Goal: Navigation & Orientation: Understand site structure

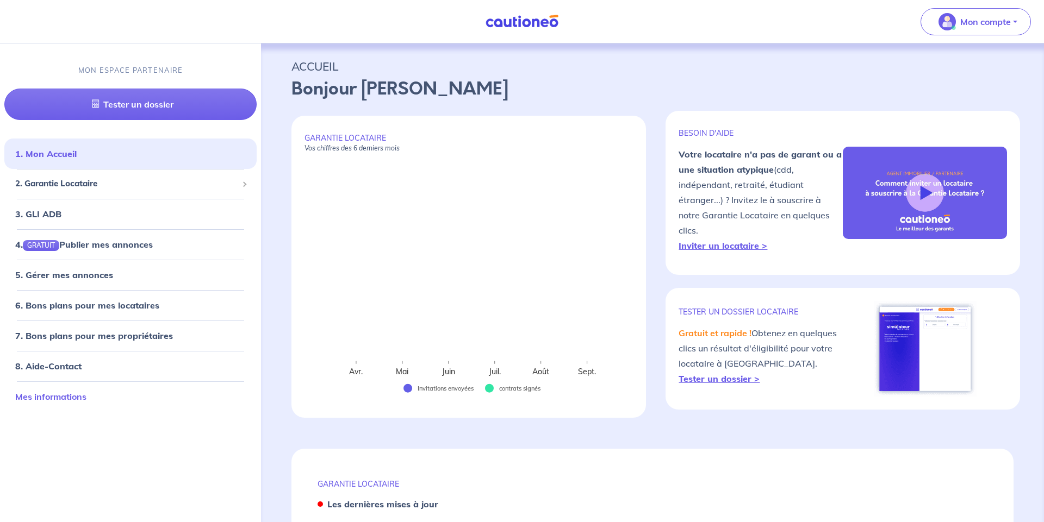
click at [72, 394] on link "Mes informations" at bounding box center [50, 396] width 71 height 11
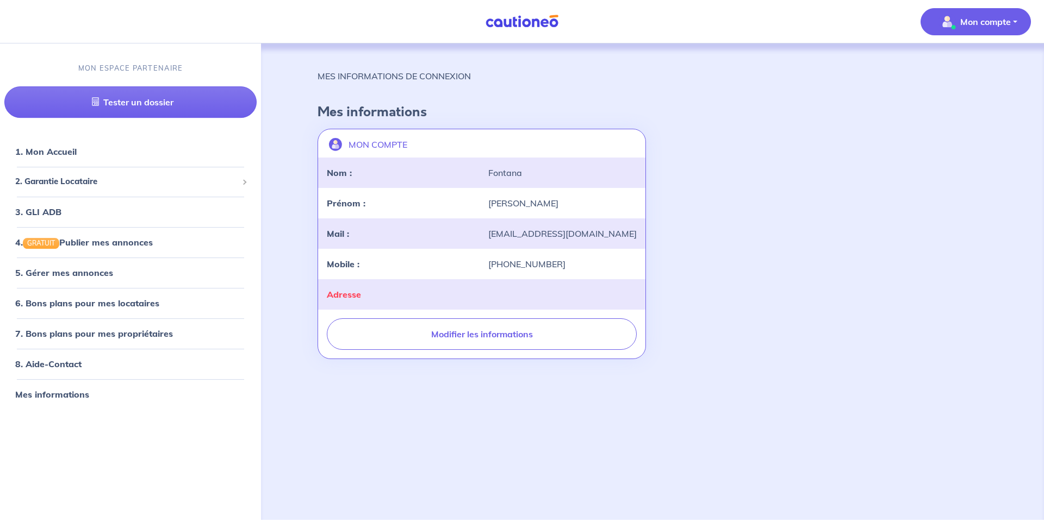
click at [975, 28] on span "Mon compte" at bounding box center [972, 21] width 77 height 17
click at [621, 107] on h4 "Mes informations" at bounding box center [652, 112] width 670 height 16
click at [75, 153] on link "1. Mon Accueil" at bounding box center [45, 151] width 60 height 11
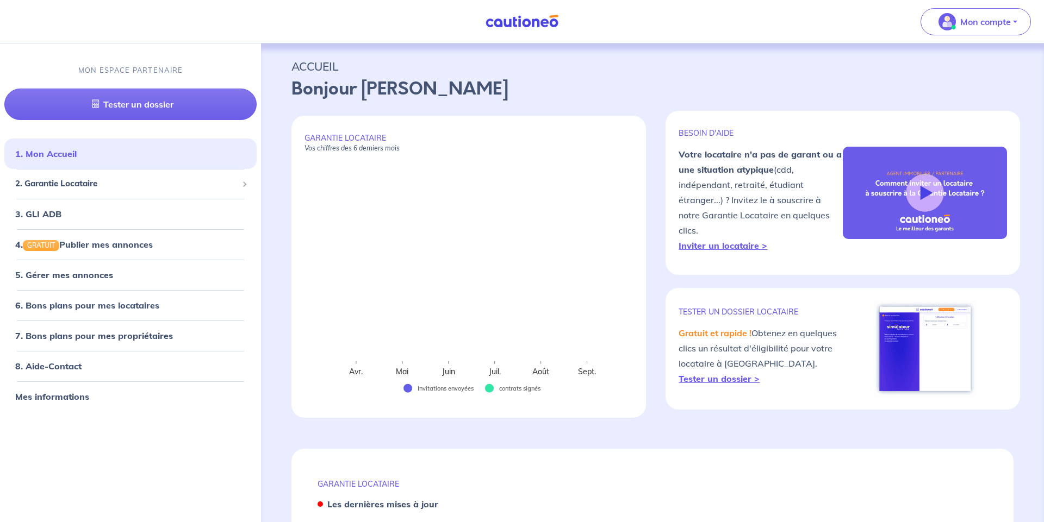
scroll to position [89, 0]
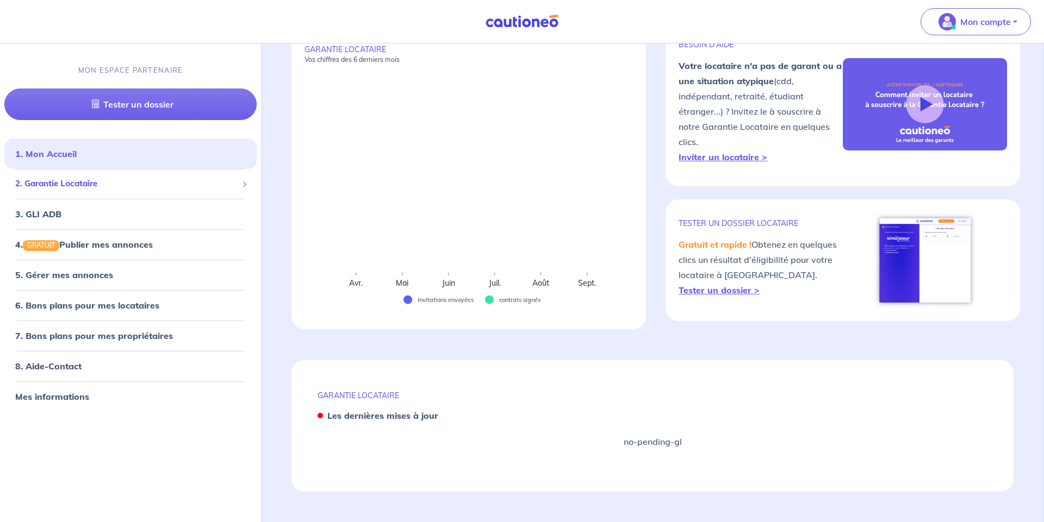
click at [61, 189] on span "2. Garantie Locataire" at bounding box center [126, 184] width 222 height 13
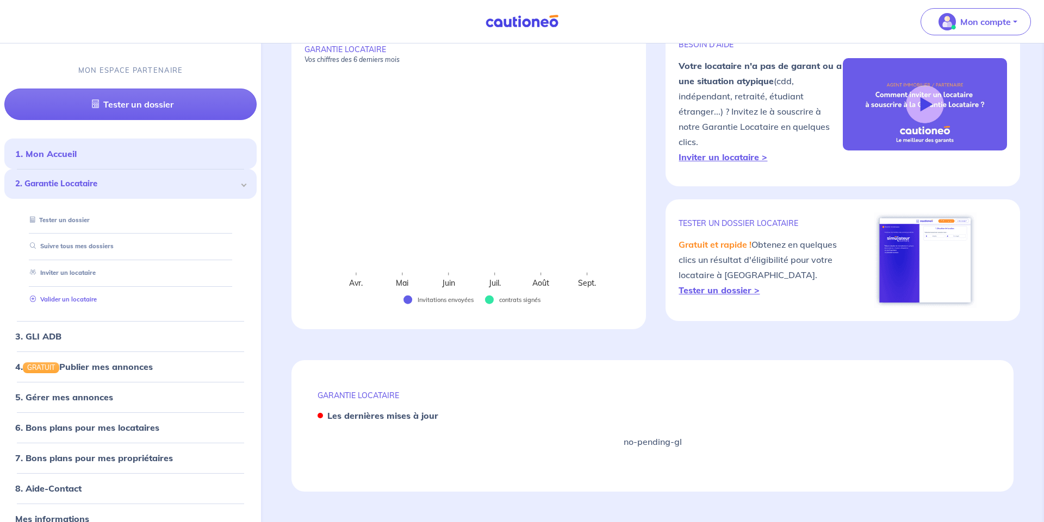
scroll to position [17, 0]
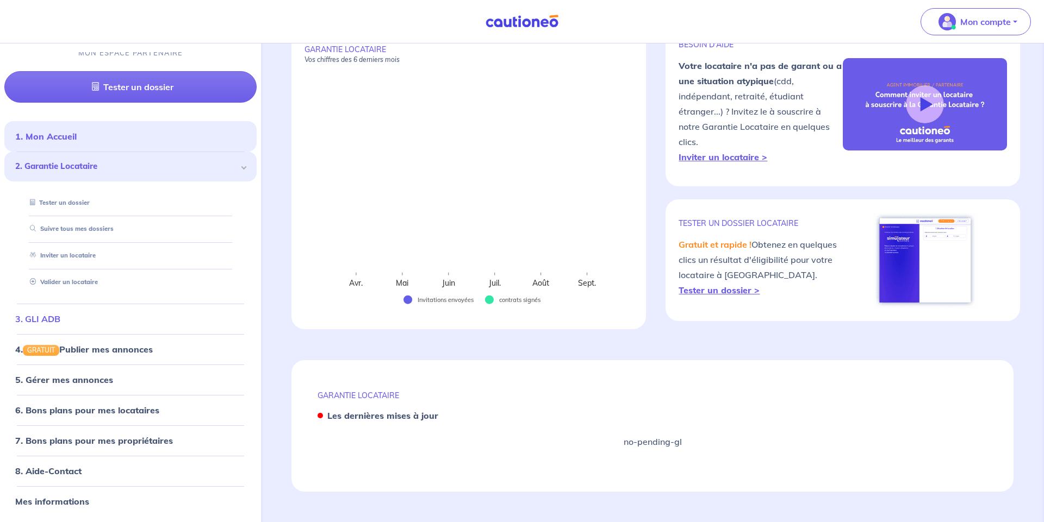
click at [49, 317] on link "3. GLI ADB" at bounding box center [37, 319] width 45 height 11
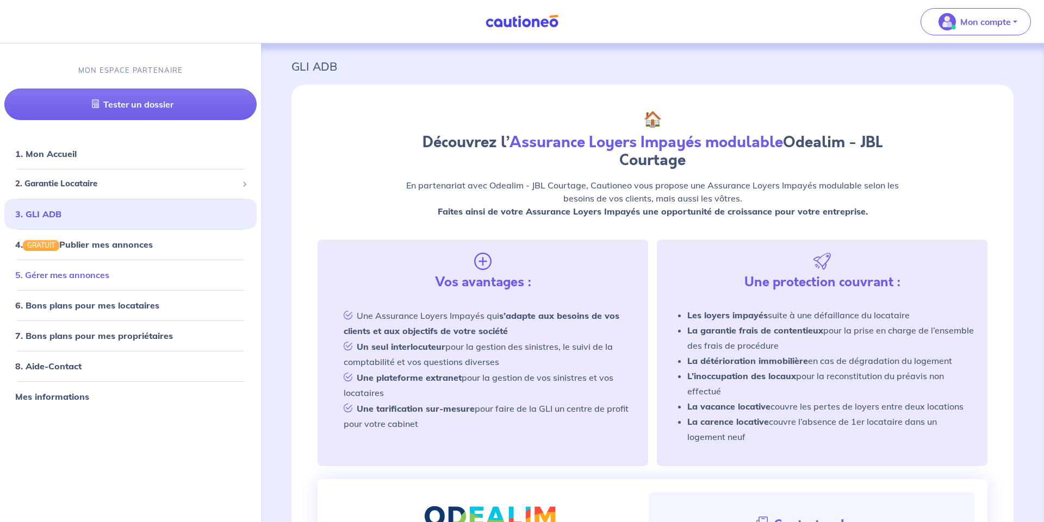
click at [109, 275] on link "5. Gérer mes annonces" at bounding box center [62, 275] width 94 height 11
click at [75, 149] on link "1. Mon Accueil" at bounding box center [45, 153] width 60 height 11
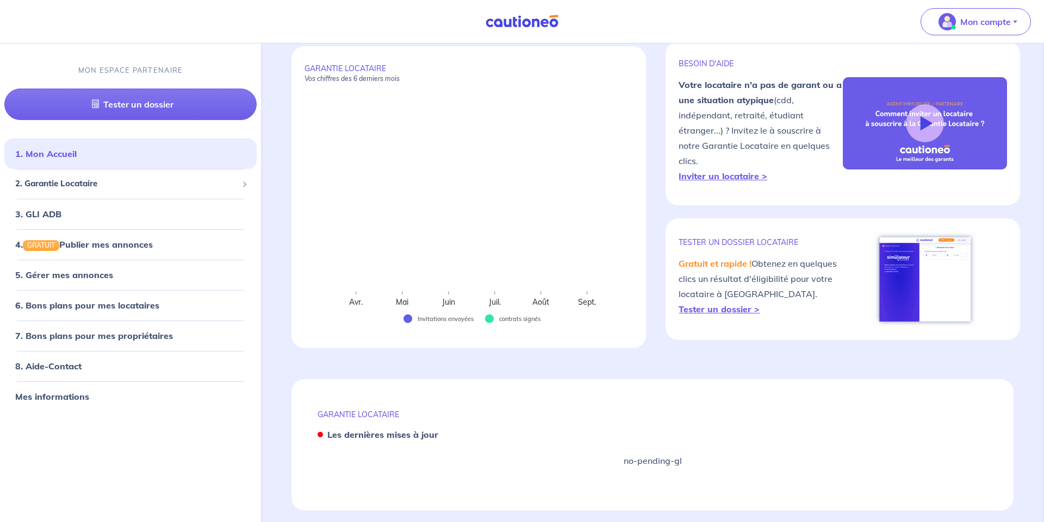
scroll to position [70, 0]
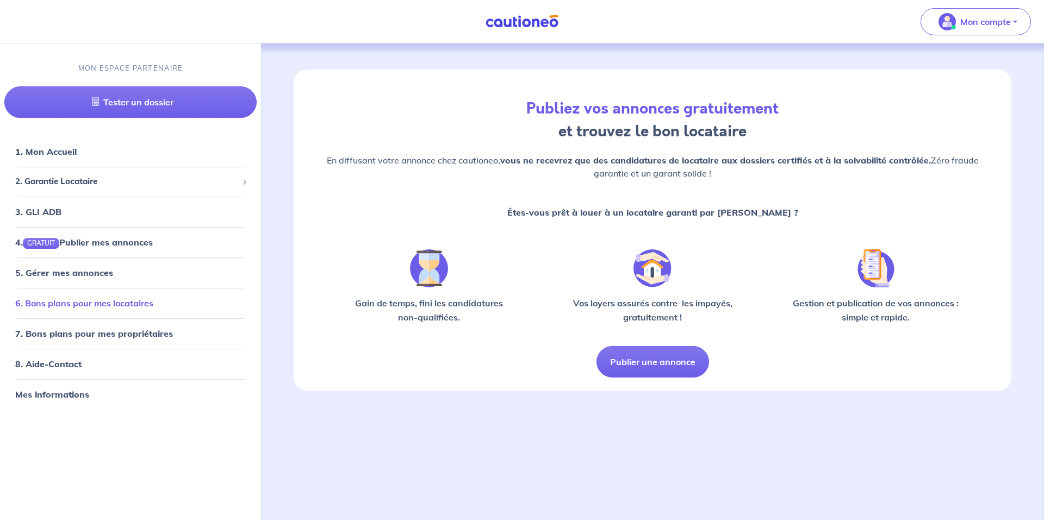
click at [92, 301] on link "6. Bons plans pour mes locataires" at bounding box center [84, 303] width 138 height 11
